Goal: Task Accomplishment & Management: Manage account settings

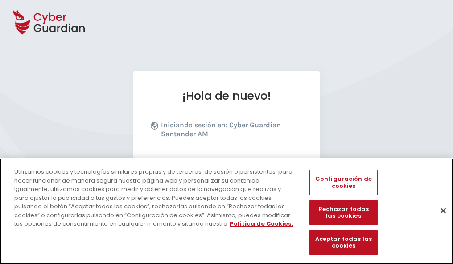
scroll to position [109, 0]
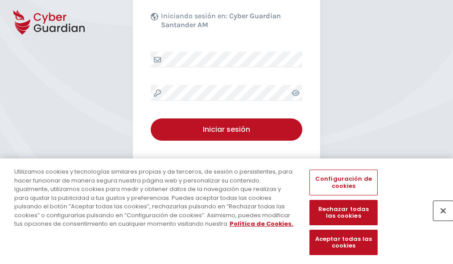
click at [439, 220] on button "Cerrar" at bounding box center [443, 211] width 20 height 20
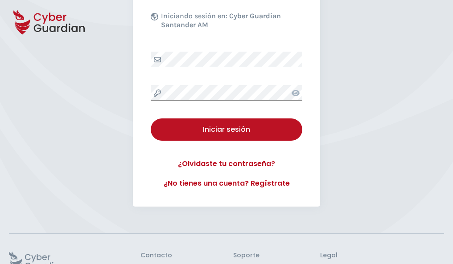
scroll to position [173, 0]
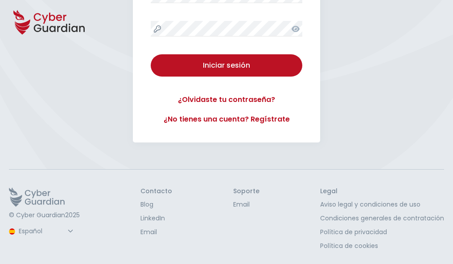
click at [151, 54] on button "Iniciar sesión" at bounding box center [227, 65] width 152 height 22
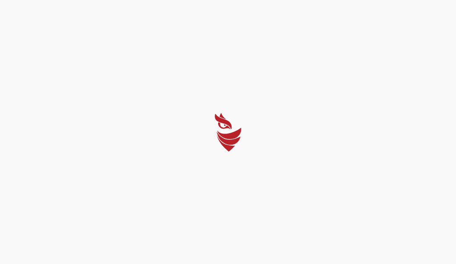
select select "English"
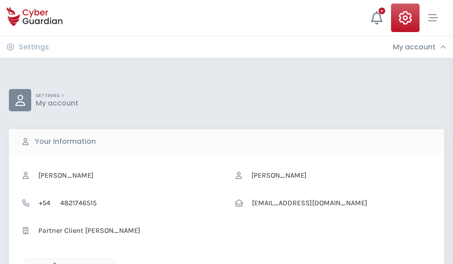
click at [52, 263] on icon "button" at bounding box center [53, 267] width 8 height 8
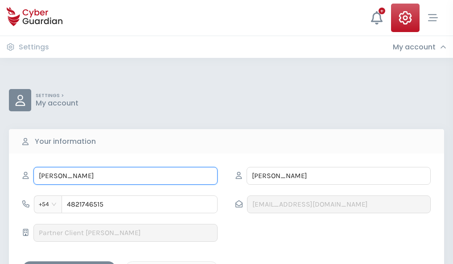
click at [125, 176] on input "JOSE CARLOS" at bounding box center [125, 176] width 184 height 18
type input "J"
type input "Ana Sofía"
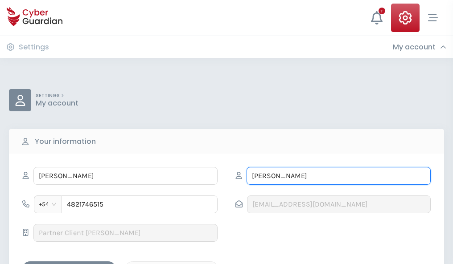
click at [338, 176] on input "BARTOLOMÉ" at bounding box center [338, 176] width 184 height 18
type input "B"
type input "Valentín"
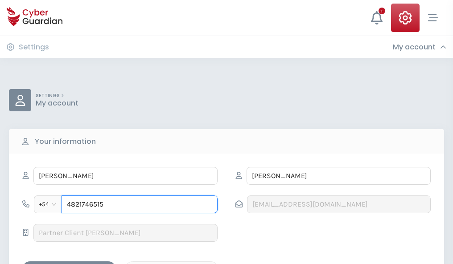
click at [139, 205] on input "4821746515" at bounding box center [140, 205] width 156 height 18
type input "4"
type input "4944510387"
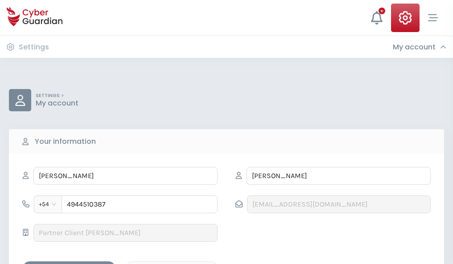
click at [69, 264] on div "Save changes" at bounding box center [69, 269] width 80 height 11
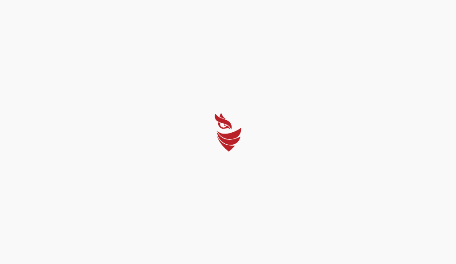
select select "English"
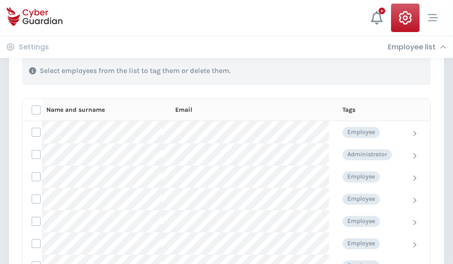
scroll to position [381, 0]
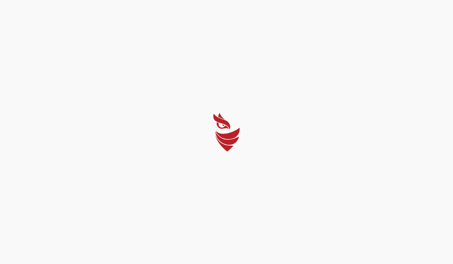
select select "English"
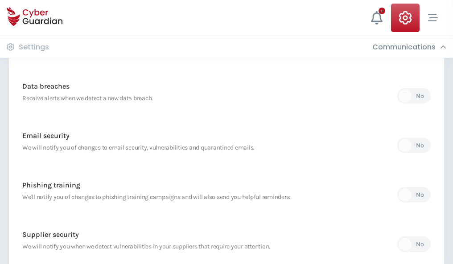
scroll to position [469, 0]
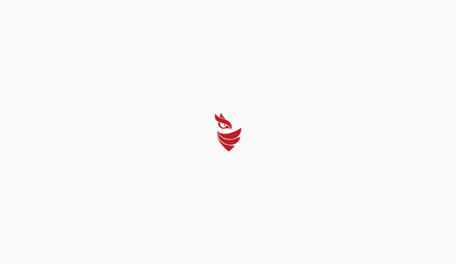
select select "English"
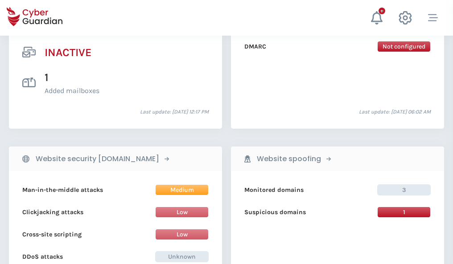
scroll to position [883, 0]
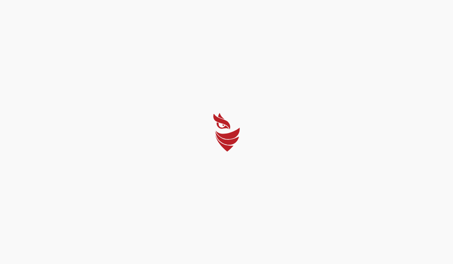
select select "English"
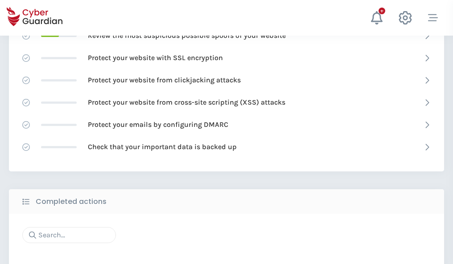
scroll to position [594, 0]
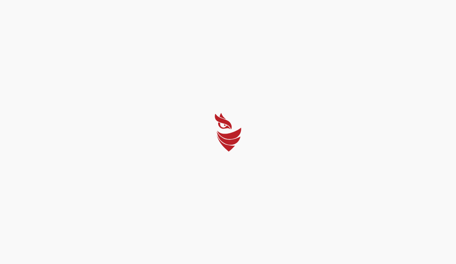
select select "English"
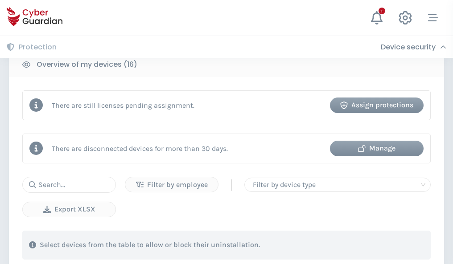
scroll to position [820, 0]
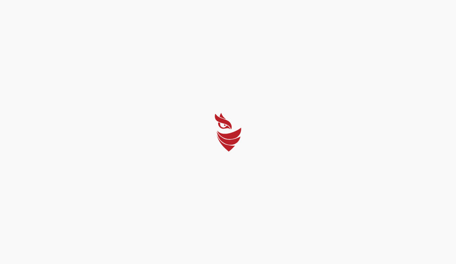
select select "English"
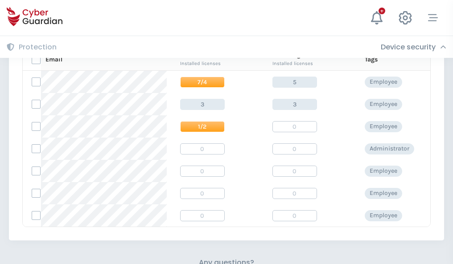
scroll to position [382, 0]
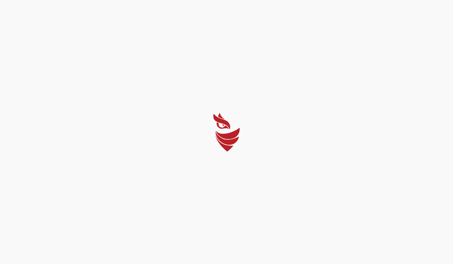
select select "English"
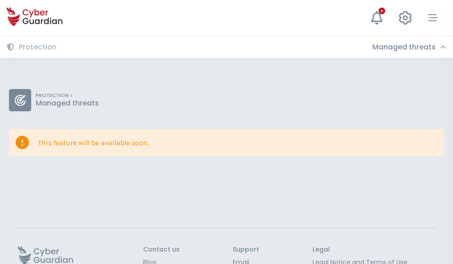
scroll to position [58, 0]
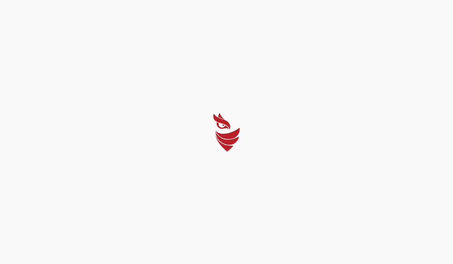
select select "English"
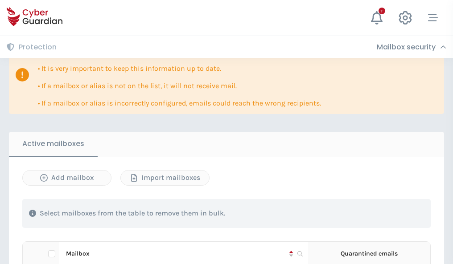
scroll to position [524, 0]
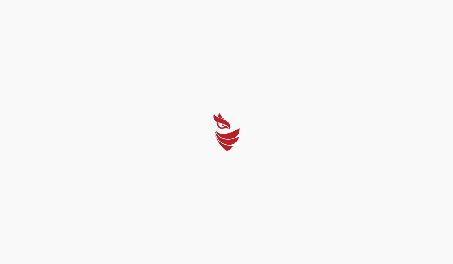
select select "English"
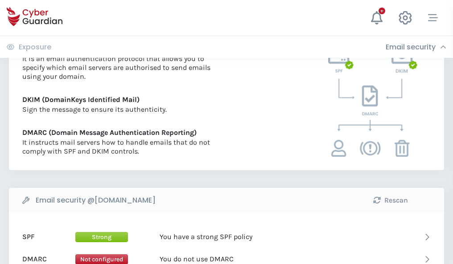
scroll to position [481, 0]
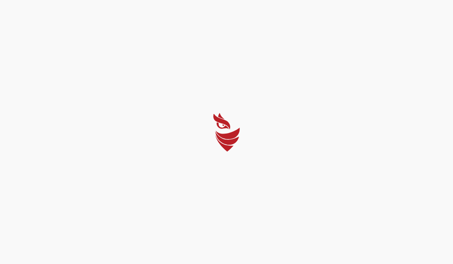
select select "English"
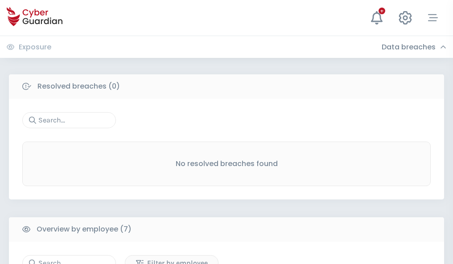
scroll to position [737, 0]
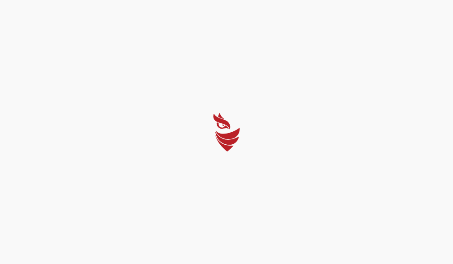
select select "English"
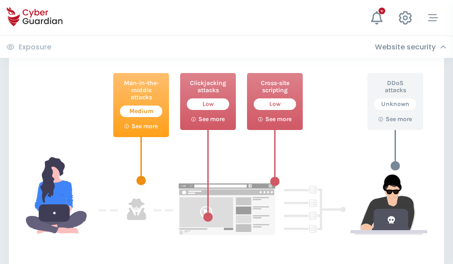
scroll to position [485, 0]
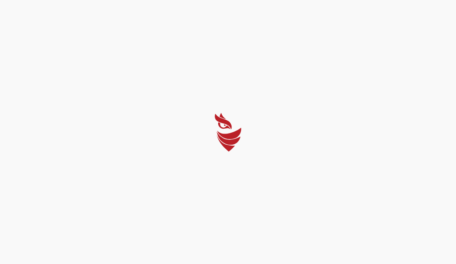
select select "English"
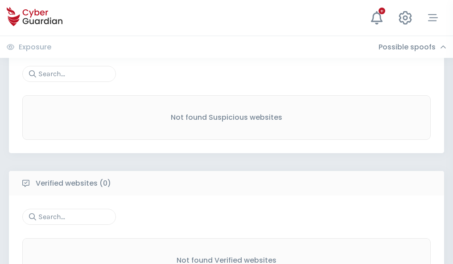
scroll to position [466, 0]
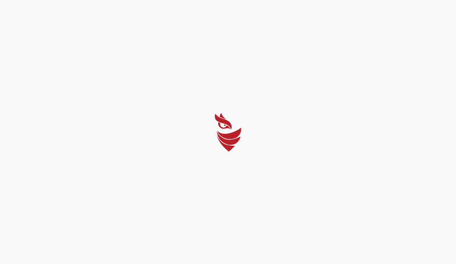
select select "English"
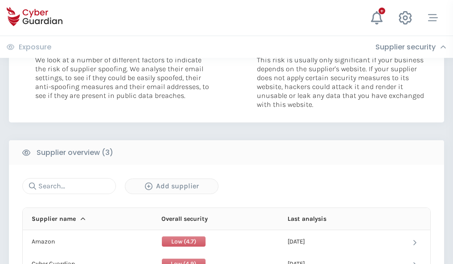
scroll to position [488, 0]
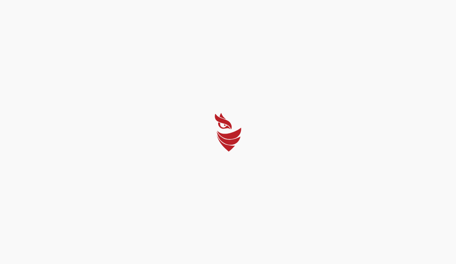
select select "English"
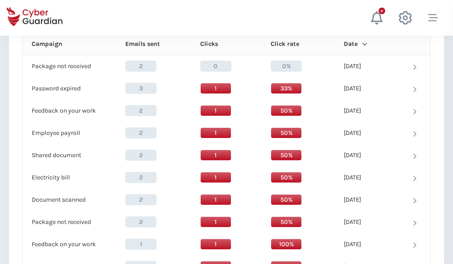
scroll to position [788, 0]
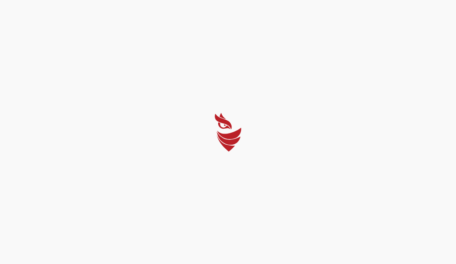
select select "English"
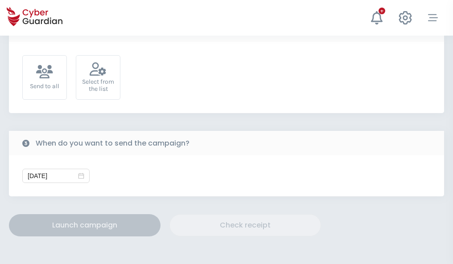
scroll to position [326, 0]
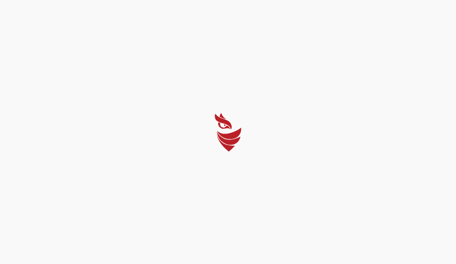
select select "English"
